Goal: Information Seeking & Learning: Stay updated

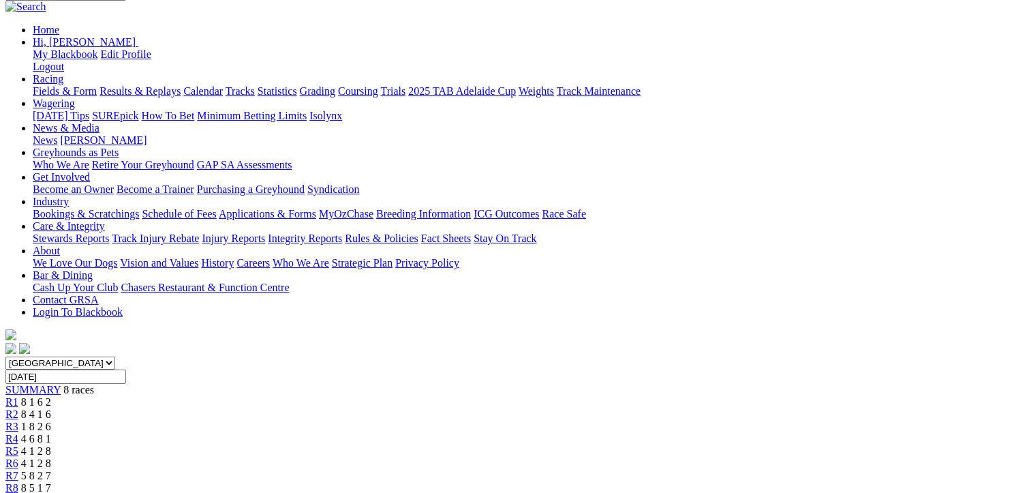
scroll to position [68, 0]
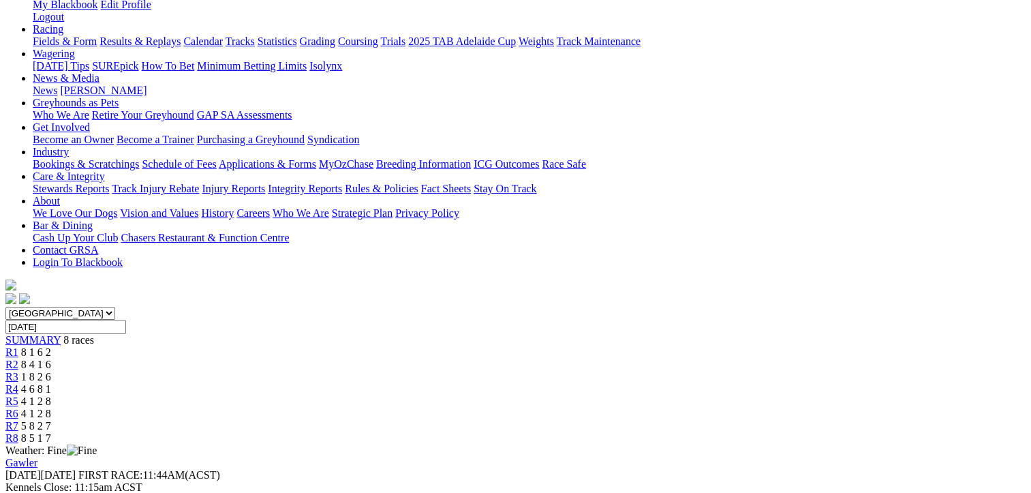
scroll to position [136, 0]
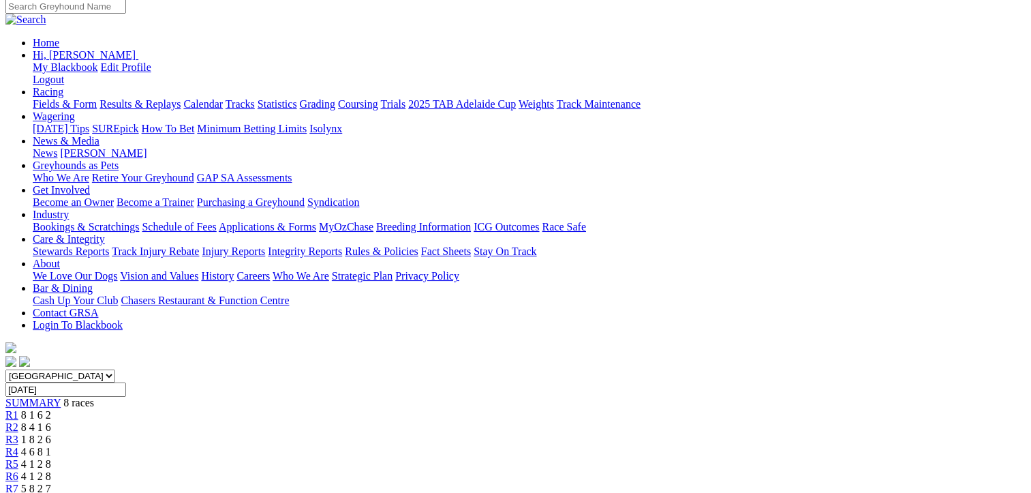
click at [18, 458] on span "R5" at bounding box center [11, 464] width 13 height 12
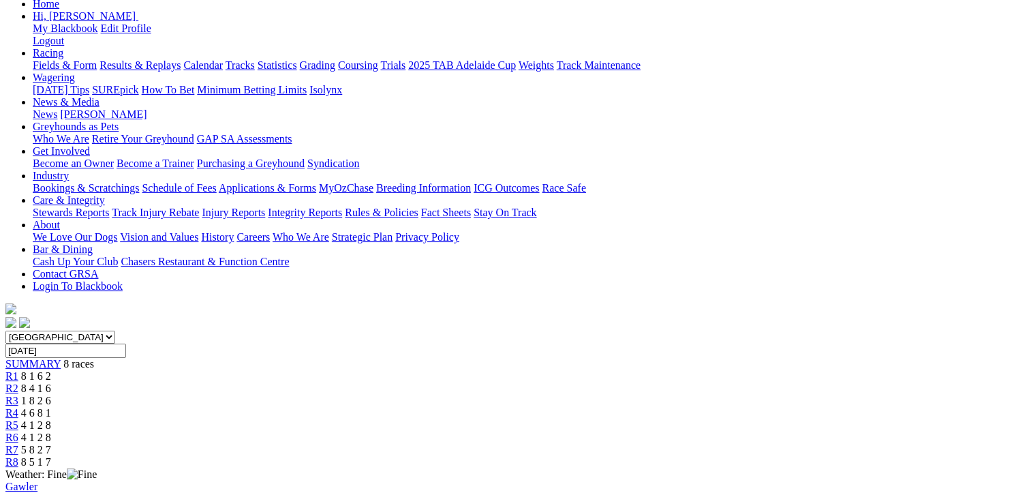
scroll to position [68, 0]
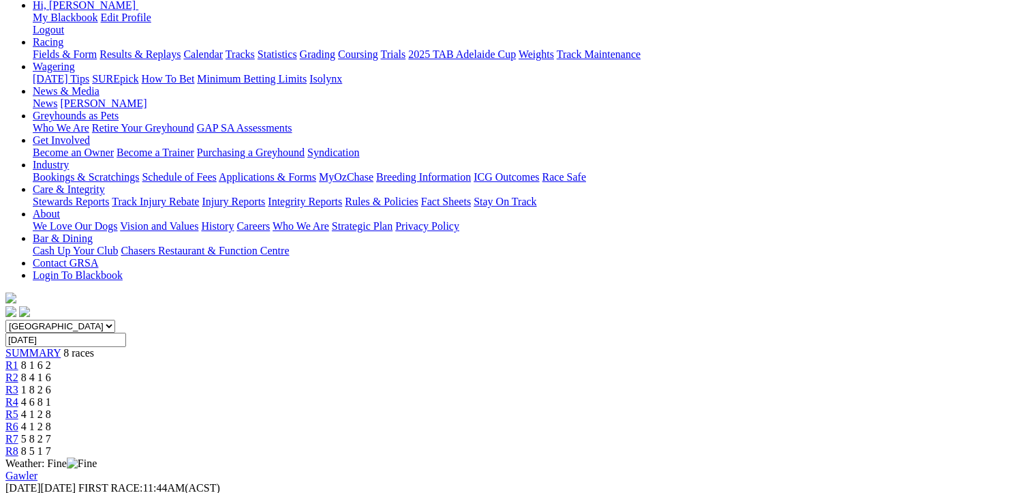
scroll to position [68, 0]
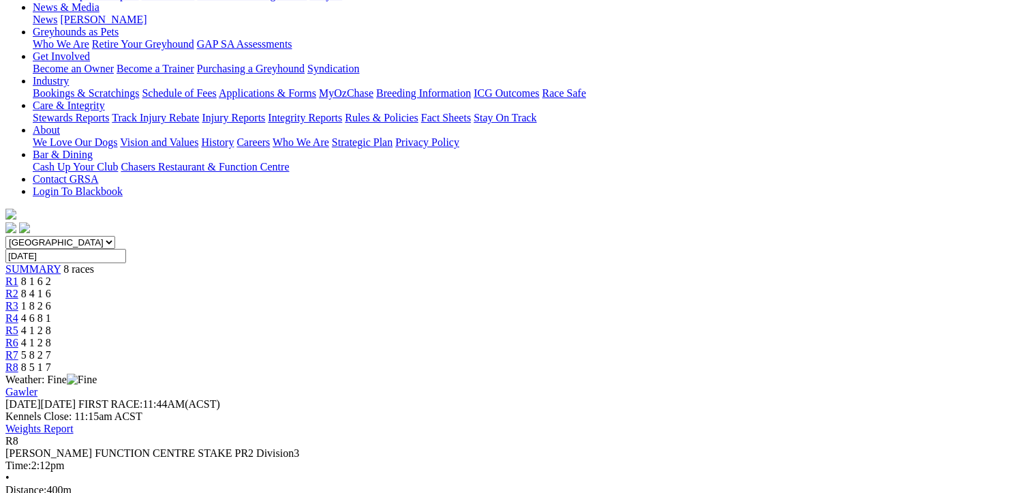
scroll to position [237, 0]
